Goal: Find specific page/section: Find specific page/section

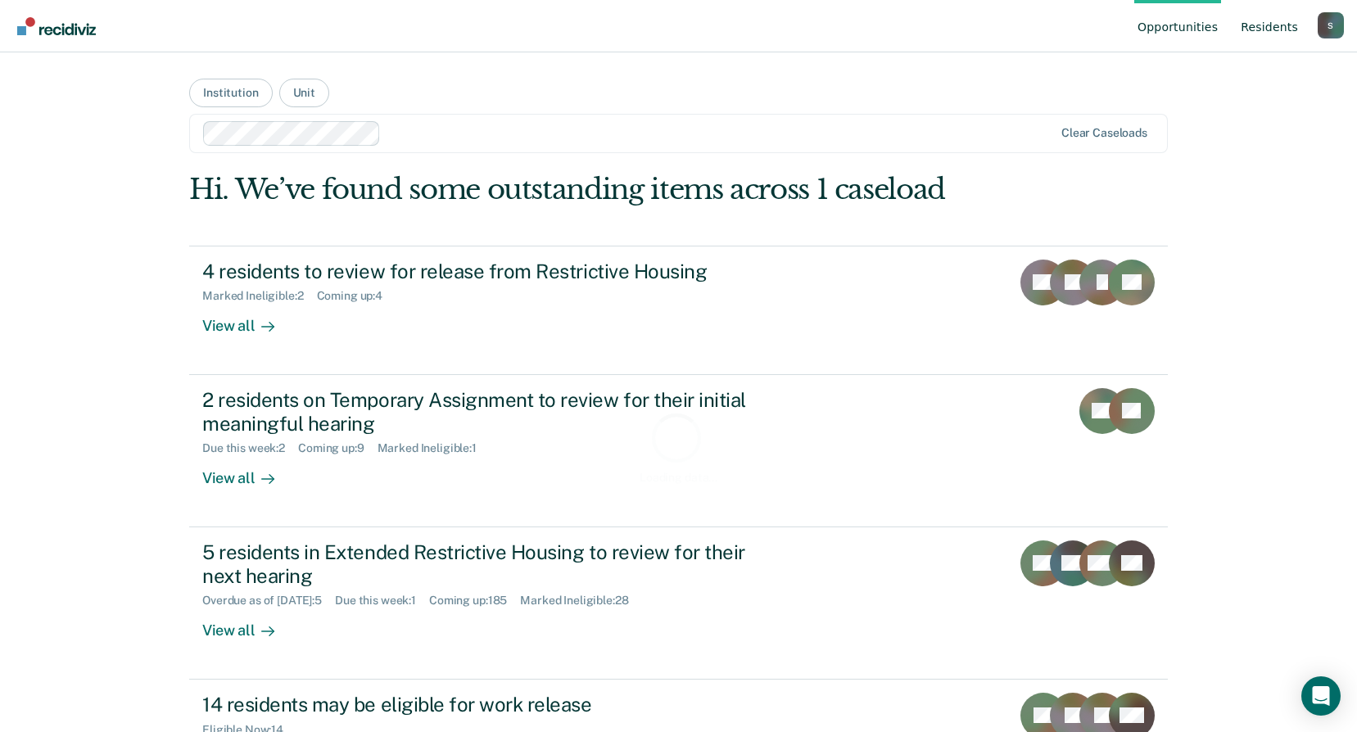
click at [1282, 23] on link "Resident s" at bounding box center [1269, 26] width 64 height 52
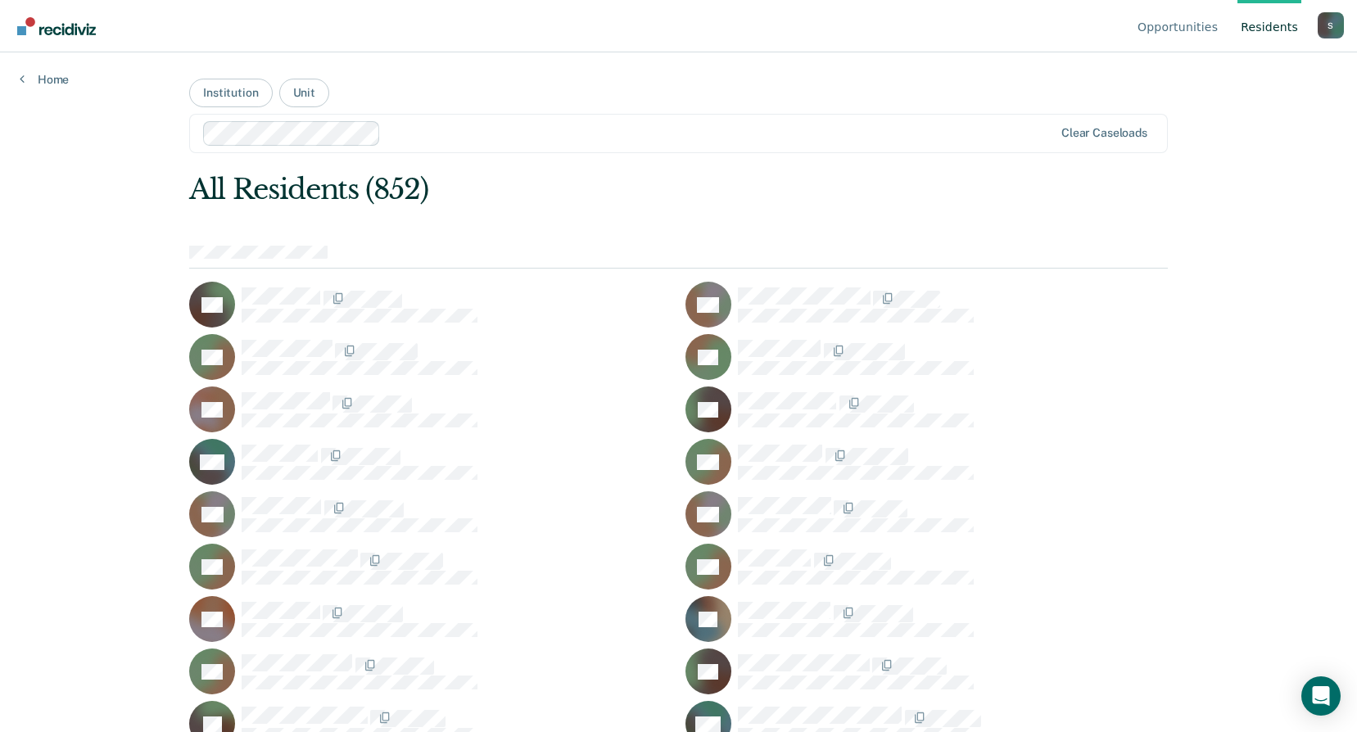
click at [1277, 27] on link "Resident s" at bounding box center [1269, 26] width 64 height 52
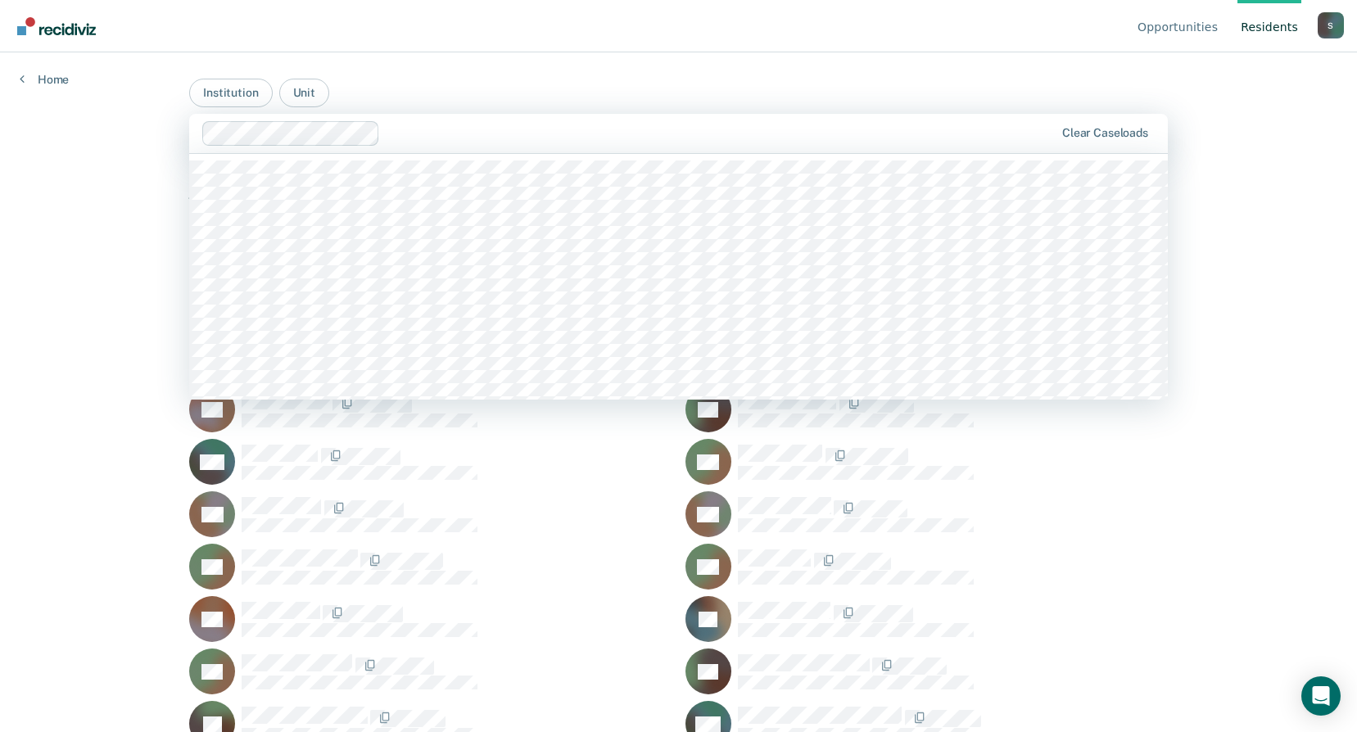
click at [418, 139] on div at bounding box center [720, 133] width 667 height 19
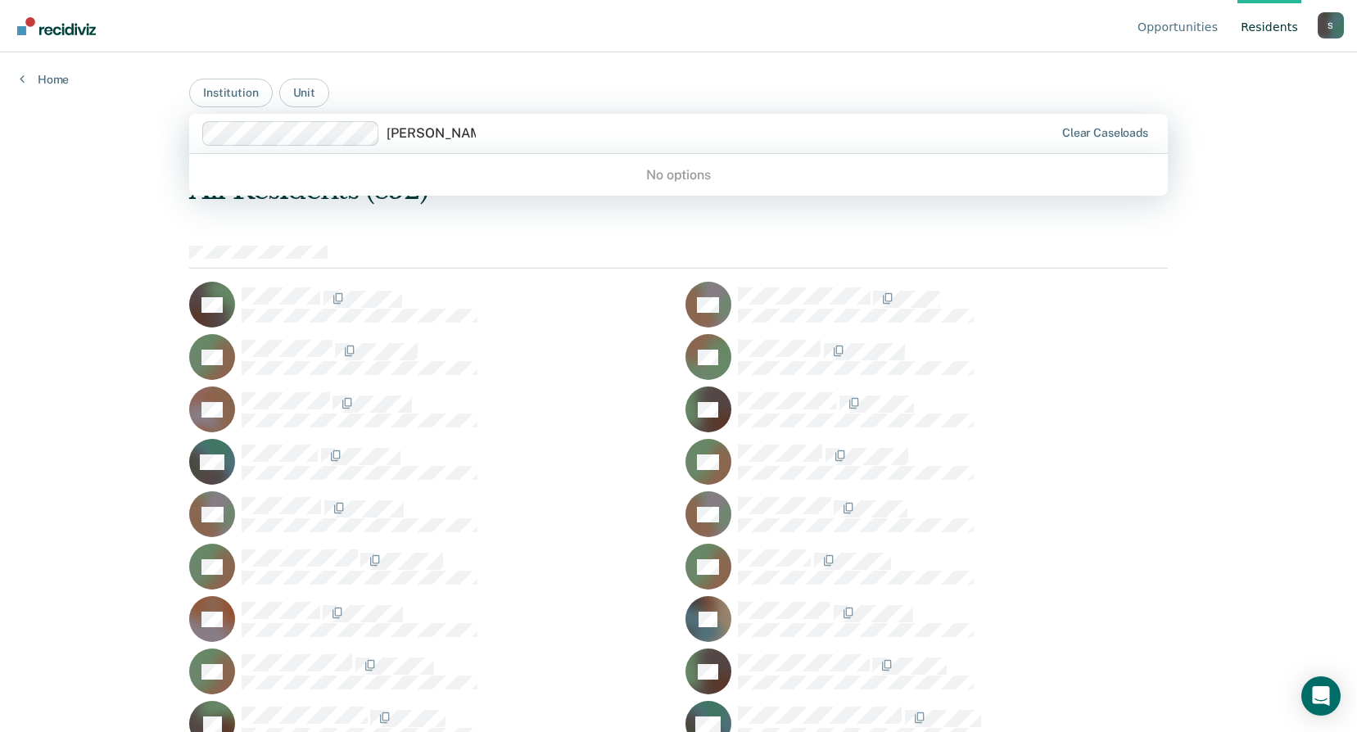
type input "[PERSON_NAME]"
drag, startPoint x: 464, startPoint y: 293, endPoint x: 491, endPoint y: 226, distance: 72.4
click at [466, 293] on div at bounding box center [457, 297] width 430 height 21
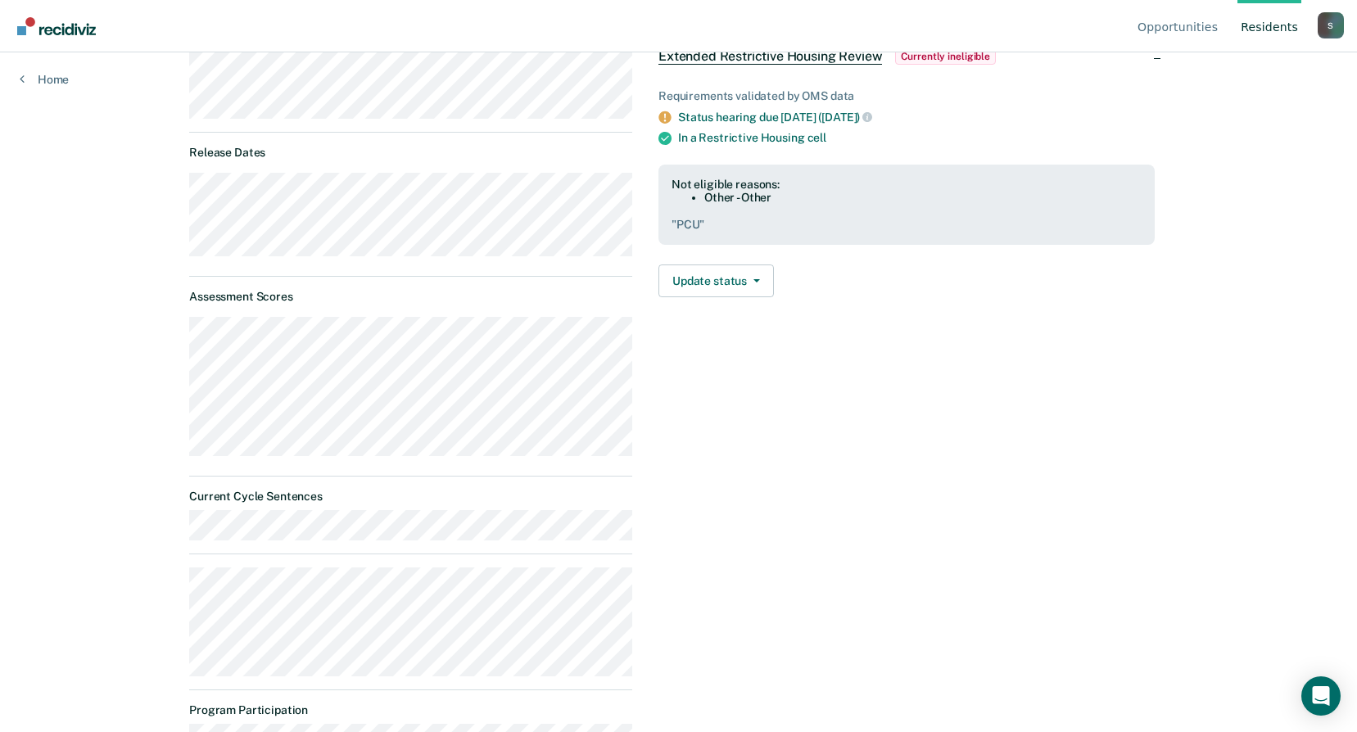
scroll to position [318, 0]
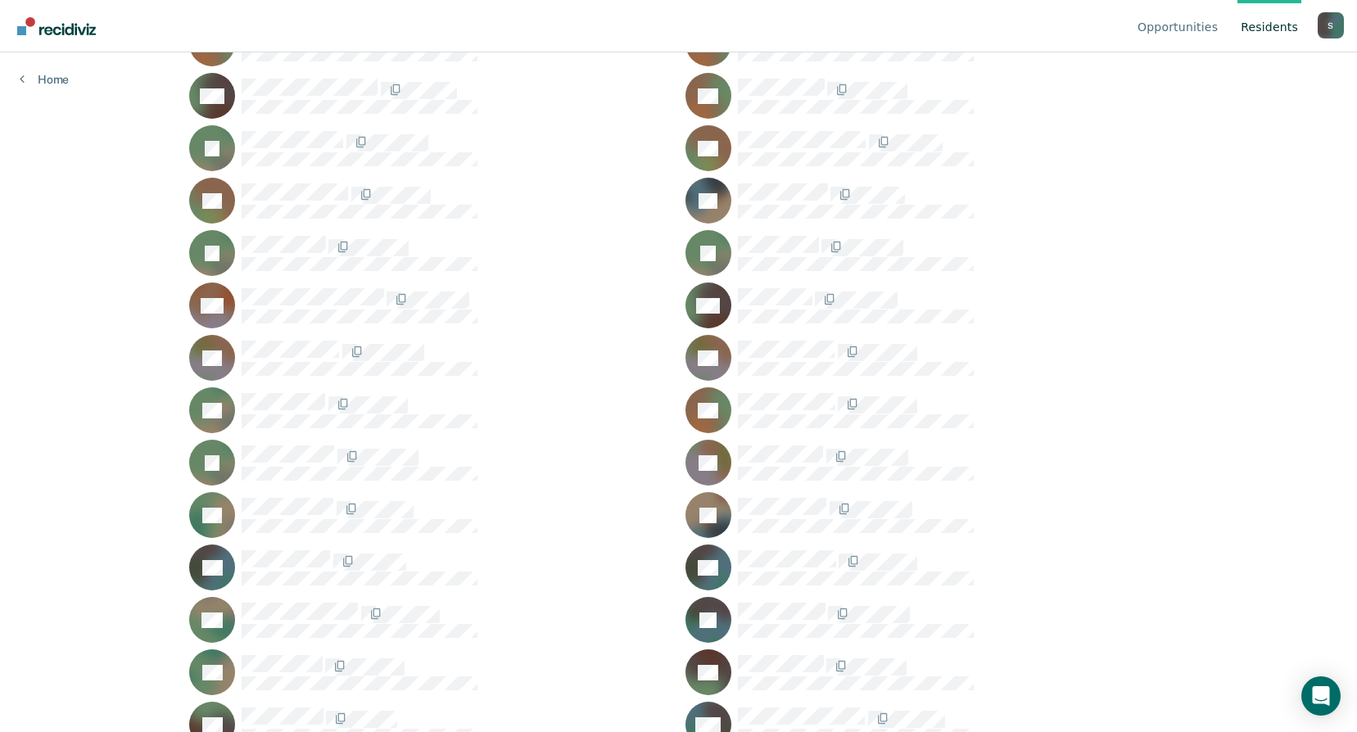
scroll to position [21869, 0]
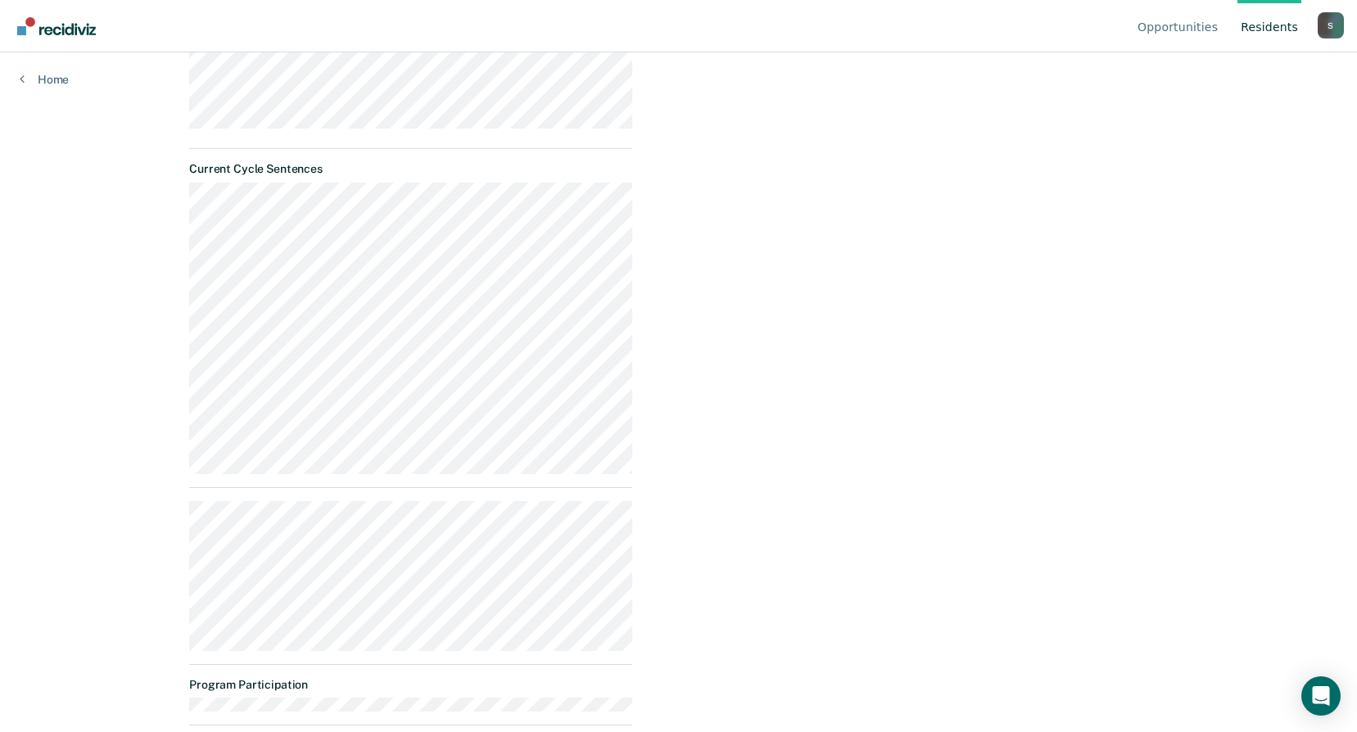
scroll to position [606, 0]
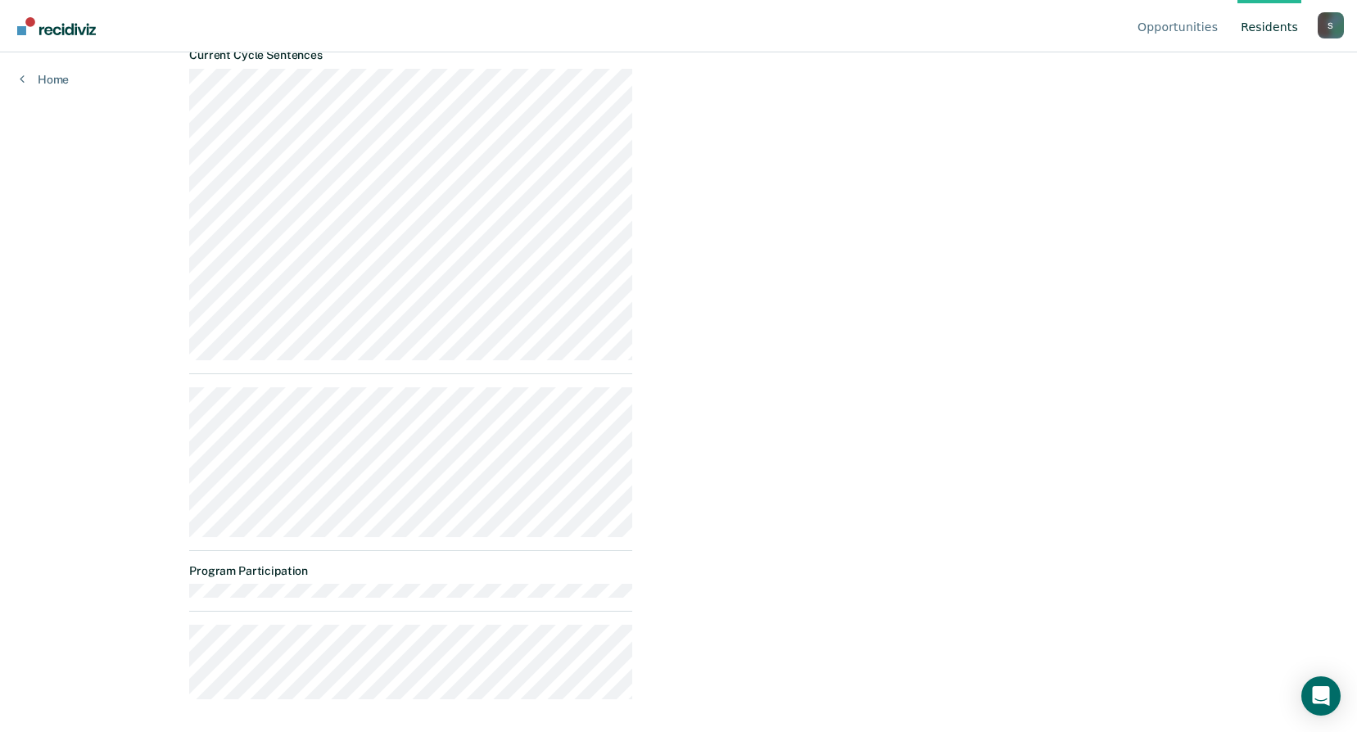
drag, startPoint x: 113, startPoint y: 626, endPoint x: 118, endPoint y: 563, distance: 63.3
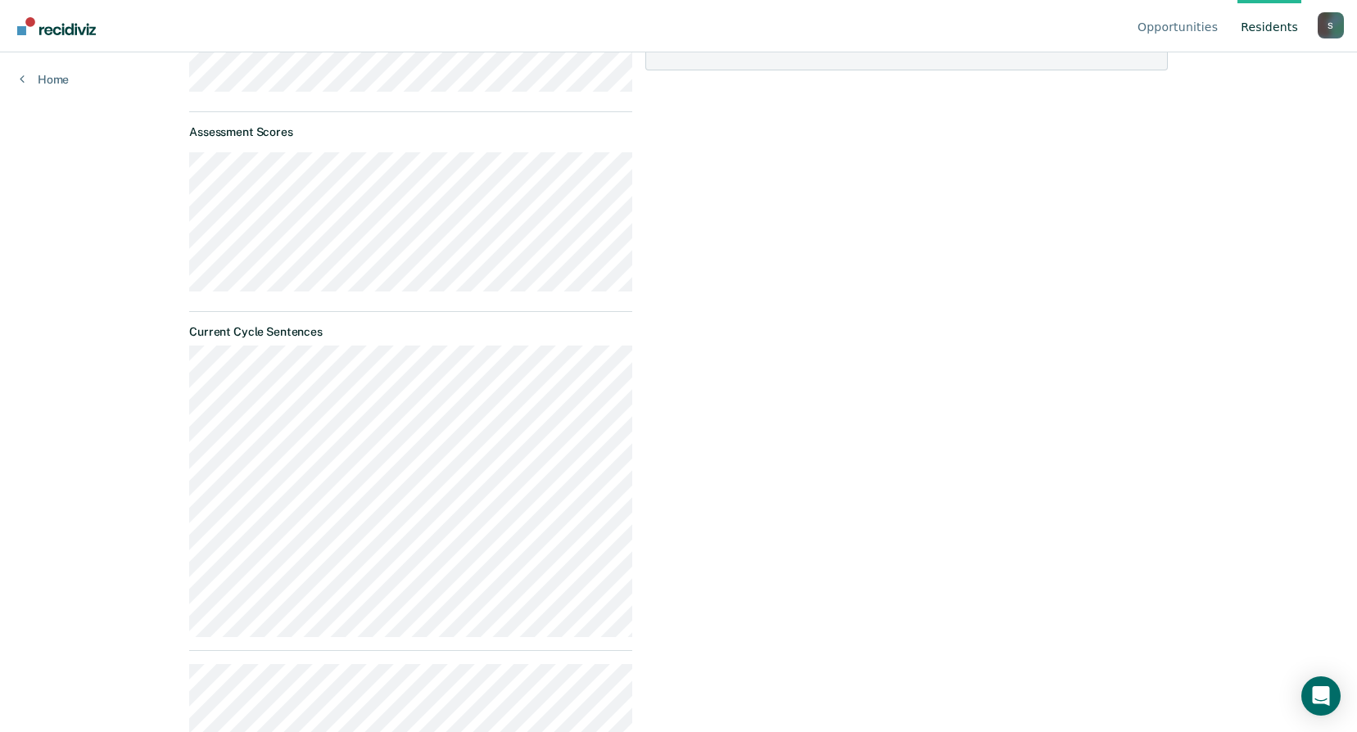
scroll to position [310, 0]
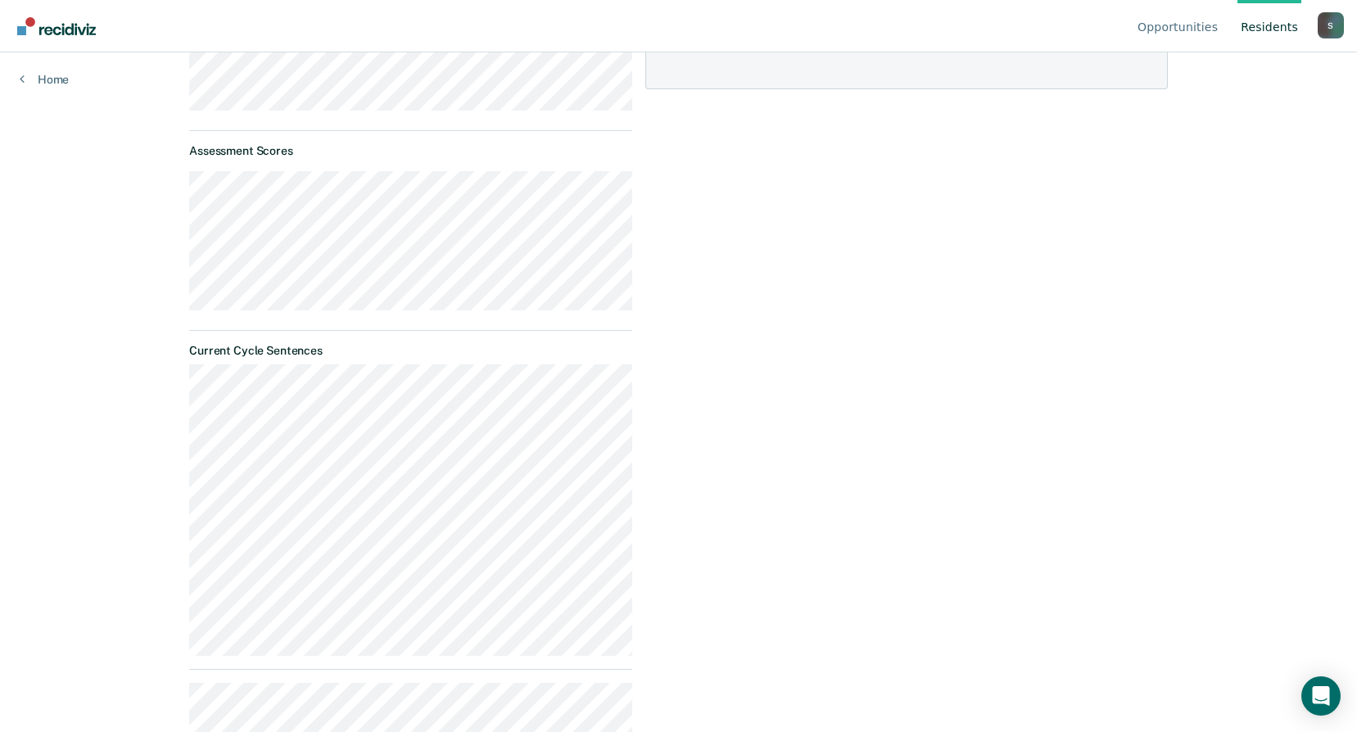
drag, startPoint x: 69, startPoint y: 531, endPoint x: 173, endPoint y: 504, distance: 107.3
click at [67, 423] on html "Looks like you’re using Internet Explorer 11. For faster loading and a better e…" at bounding box center [678, 56] width 1357 height 732
